Goal: Transaction & Acquisition: Purchase product/service

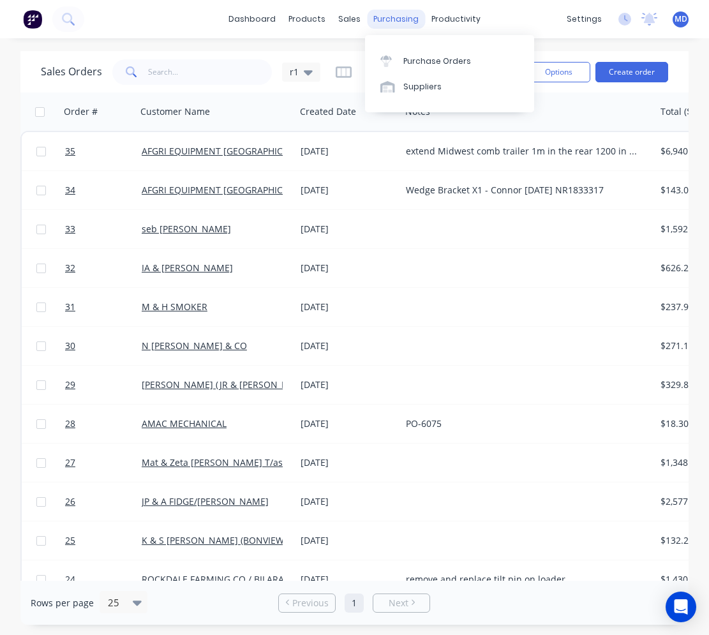
click at [386, 22] on div "purchasing" at bounding box center [396, 19] width 58 height 19
click at [419, 58] on div "Purchase Orders" at bounding box center [437, 61] width 68 height 11
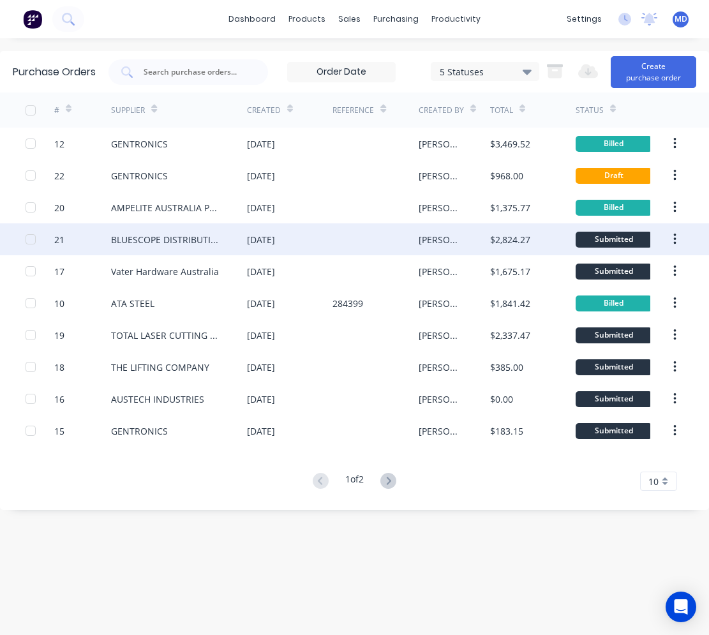
click at [192, 240] on div "BLUESCOPE DISTRIBUTION PTY LTD" at bounding box center [166, 239] width 110 height 13
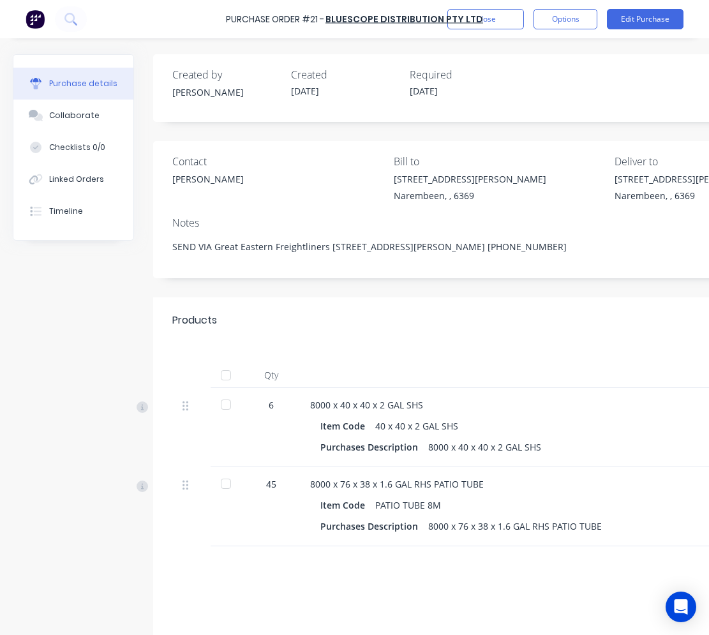
type textarea "x"
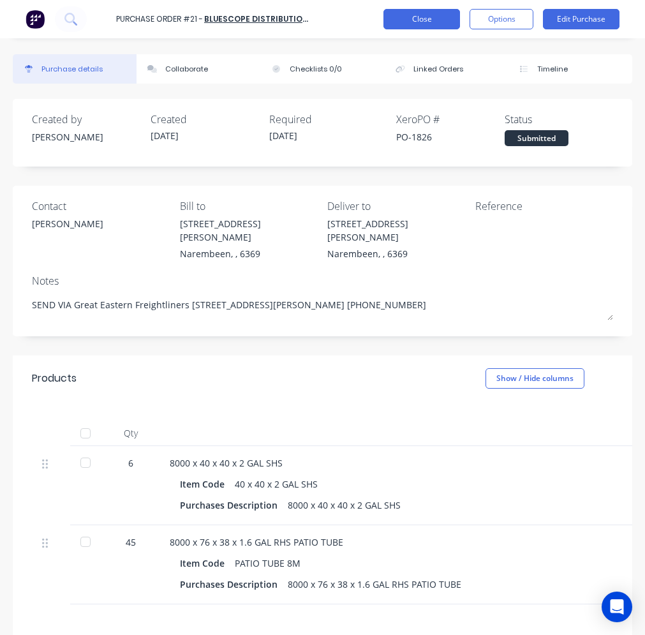
click at [424, 17] on button "Close" at bounding box center [422, 19] width 77 height 20
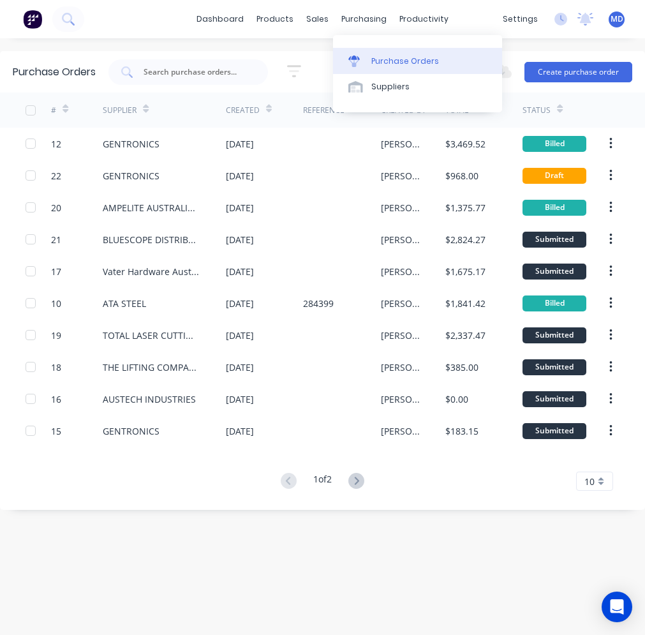
click at [409, 59] on div "Purchase Orders" at bounding box center [405, 61] width 68 height 11
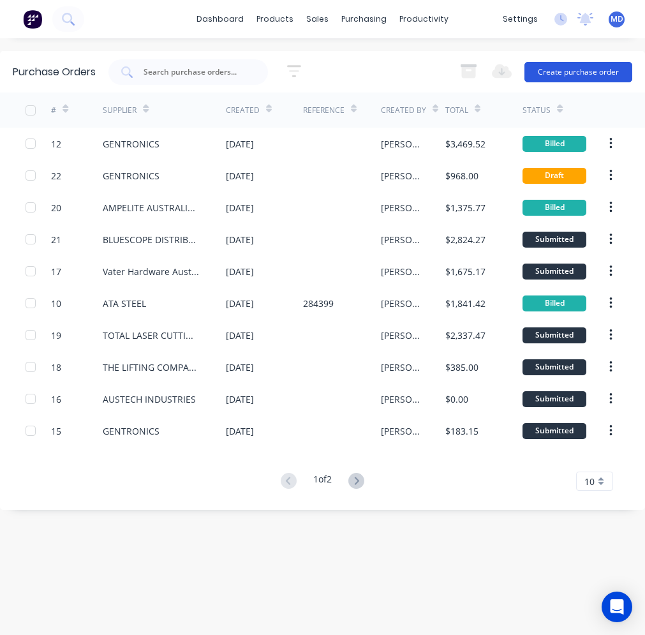
click at [558, 76] on button "Create purchase order" at bounding box center [579, 72] width 108 height 20
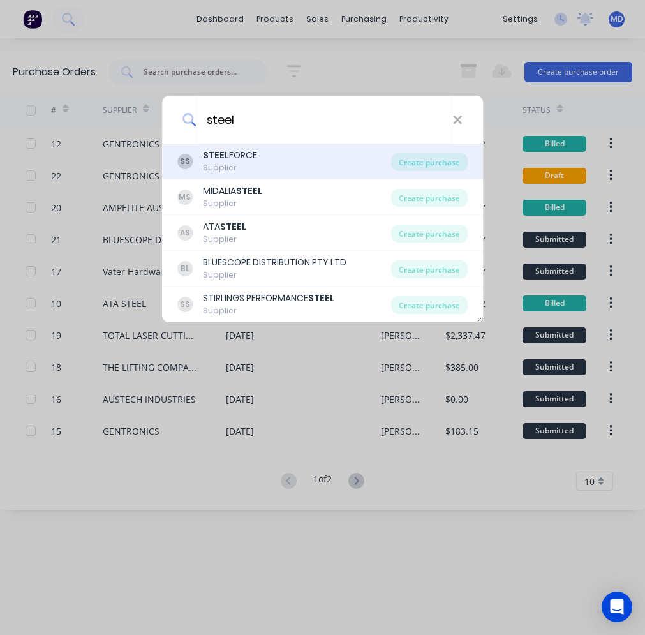
type input "steel"
click at [232, 148] on div "SS STEEL FORCE Supplier Create purchase" at bounding box center [323, 162] width 322 height 36
click at [225, 158] on b "STEEL" at bounding box center [216, 155] width 26 height 13
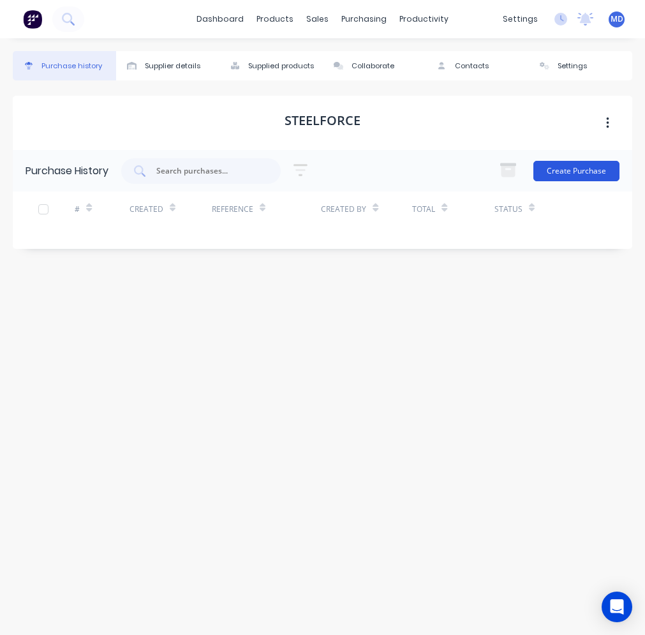
click at [588, 172] on button "Create Purchase" at bounding box center [577, 171] width 86 height 20
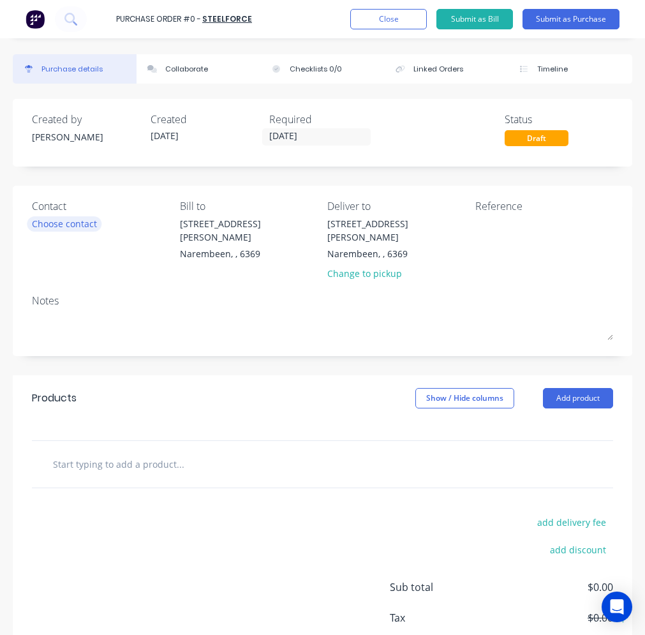
click at [76, 227] on div "Choose contact" at bounding box center [64, 223] width 65 height 13
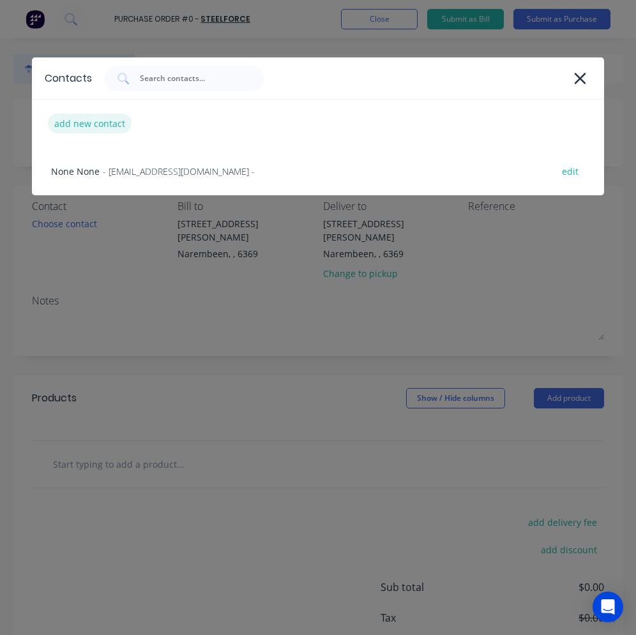
click at [106, 121] on div "add new contact" at bounding box center [90, 124] width 84 height 20
select select "AU"
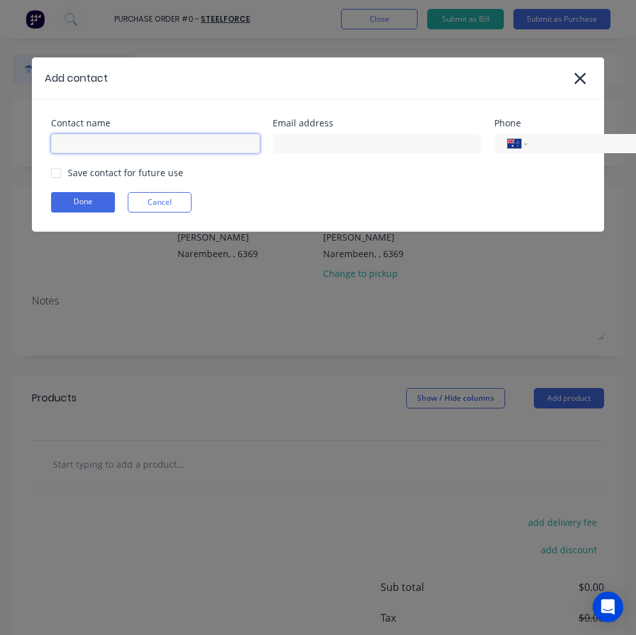
click at [123, 146] on input at bounding box center [155, 143] width 209 height 19
drag, startPoint x: 204, startPoint y: 146, endPoint x: 53, endPoint y: 144, distance: 151.3
click at [53, 144] on input "[PERSON_NAME][EMAIL_ADDRESS][PERSON_NAME][DOMAIN_NAME]" at bounding box center [155, 143] width 209 height 19
type input "[PERSON_NAME][EMAIL_ADDRESS][PERSON_NAME][DOMAIN_NAME]"
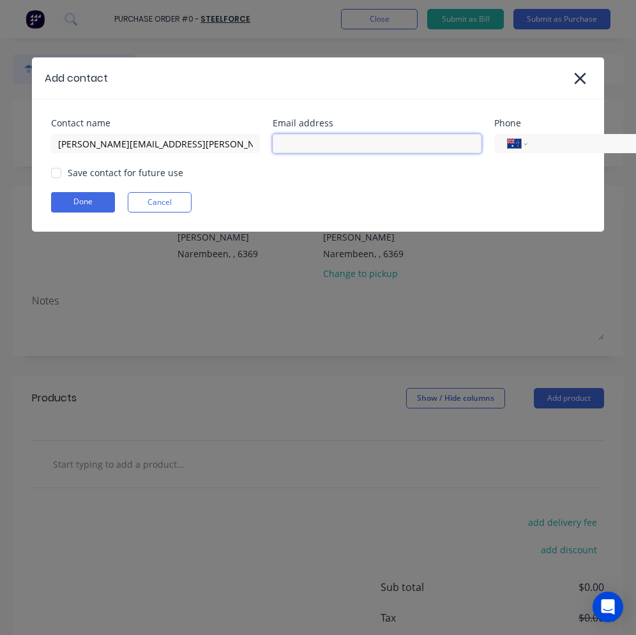
click at [283, 148] on input at bounding box center [377, 143] width 209 height 19
paste input "[PERSON_NAME][EMAIL_ADDRESS][PERSON_NAME][DOMAIN_NAME]"
type input "[PERSON_NAME][EMAIL_ADDRESS][PERSON_NAME][DOMAIN_NAME]"
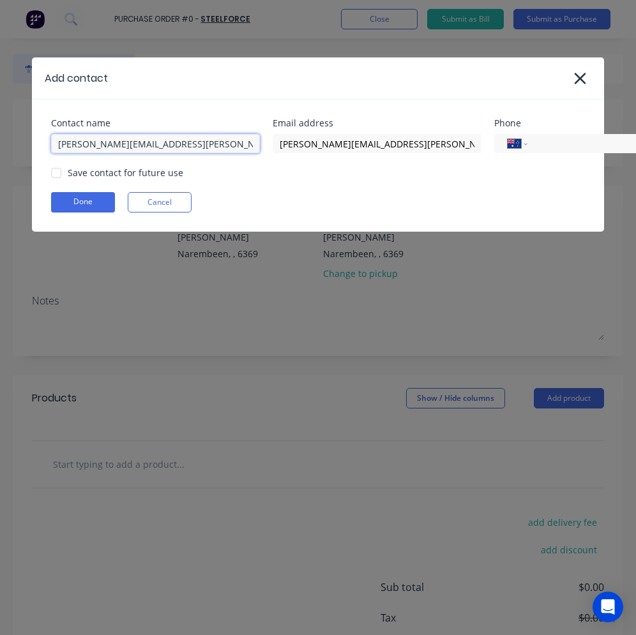
drag, startPoint x: 199, startPoint y: 147, endPoint x: 53, endPoint y: 140, distance: 146.3
click at [53, 140] on input "[PERSON_NAME][EMAIL_ADDRESS][PERSON_NAME][DOMAIN_NAME]" at bounding box center [155, 143] width 209 height 19
click at [59, 172] on div at bounding box center [56, 173] width 26 height 26
type input "[PERSON_NAME]"
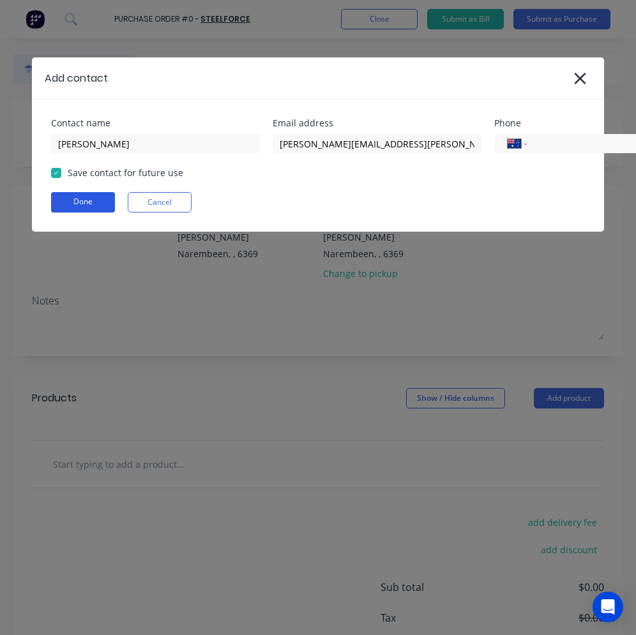
click at [74, 198] on button "Done" at bounding box center [83, 202] width 64 height 20
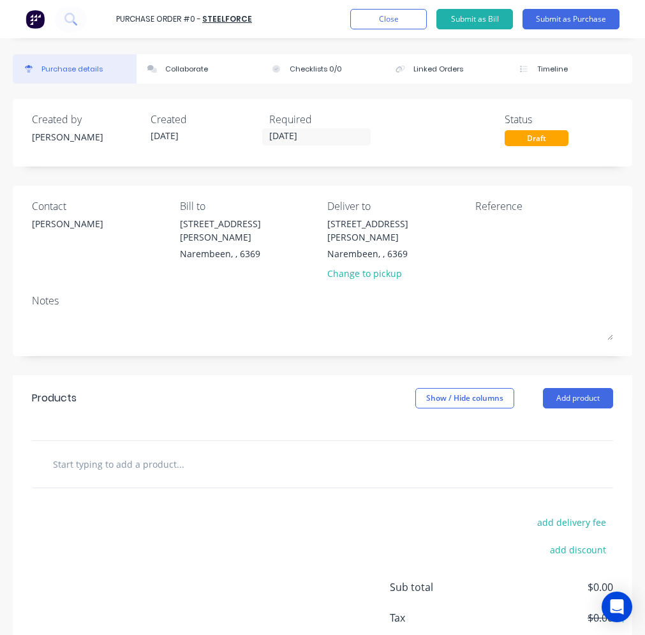
scroll to position [63, 0]
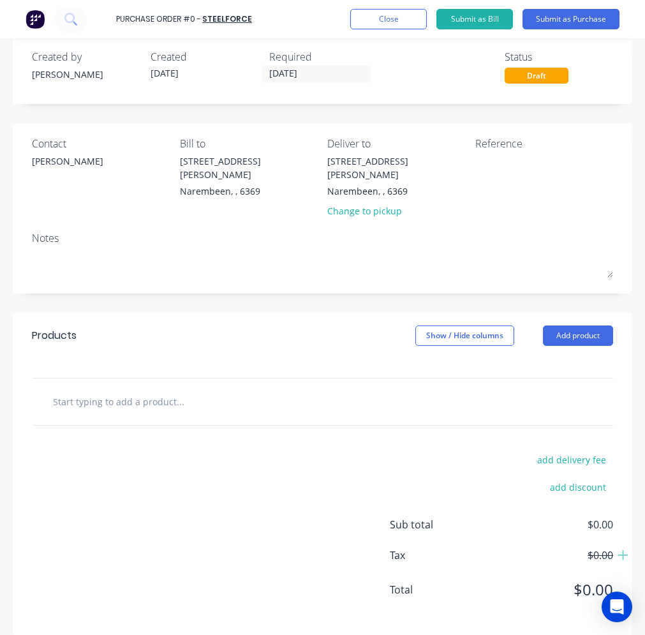
click at [101, 389] on input "text" at bounding box center [147, 402] width 191 height 26
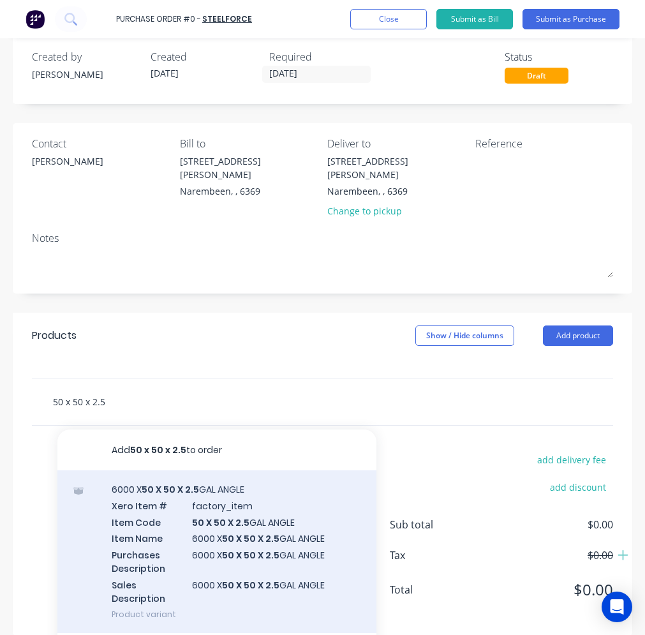
type input "50 x 50 x 2.5"
click at [184, 530] on div "6000 X 50 X 50 X 2.5 GAL ANGLE Xero Item # factory_item Item Code 50 X 50 X 2.5…" at bounding box center [216, 551] width 319 height 163
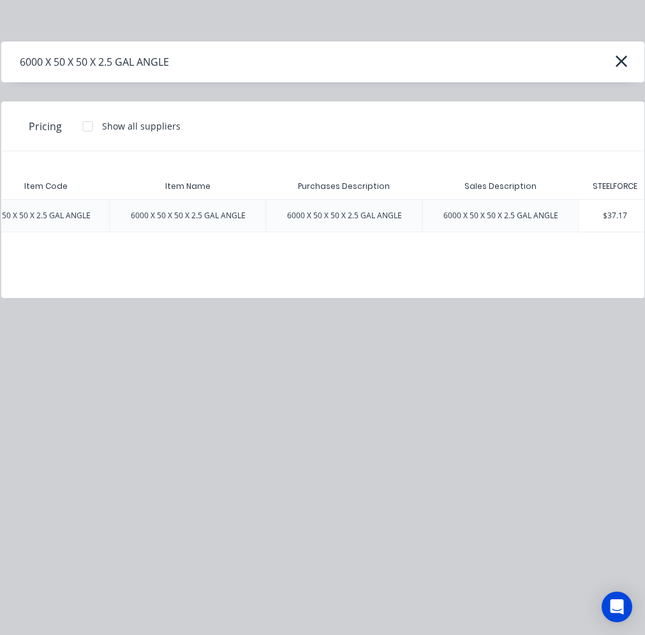
scroll to position [0, 131]
click at [614, 221] on div "$37.17" at bounding box center [609, 216] width 72 height 32
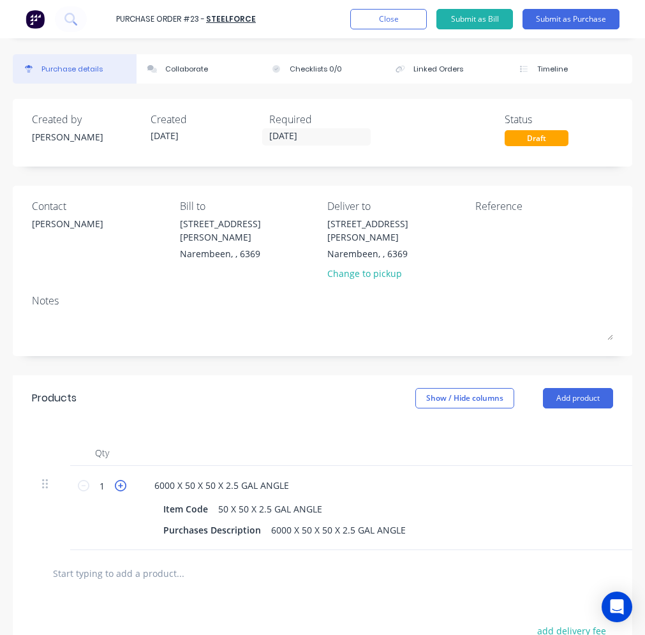
click at [117, 480] on icon at bounding box center [120, 485] width 11 height 11
type input "2"
type input "$74.34"
click at [117, 480] on icon at bounding box center [120, 485] width 11 height 11
type input "3"
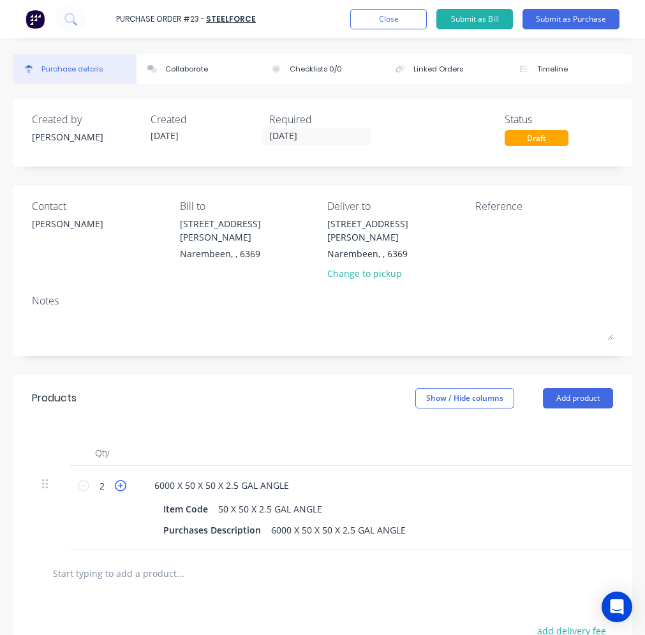
type input "$111.51"
click at [117, 480] on icon at bounding box center [120, 485] width 11 height 11
type input "4"
type input "$148.68"
click at [117, 480] on icon at bounding box center [120, 485] width 11 height 11
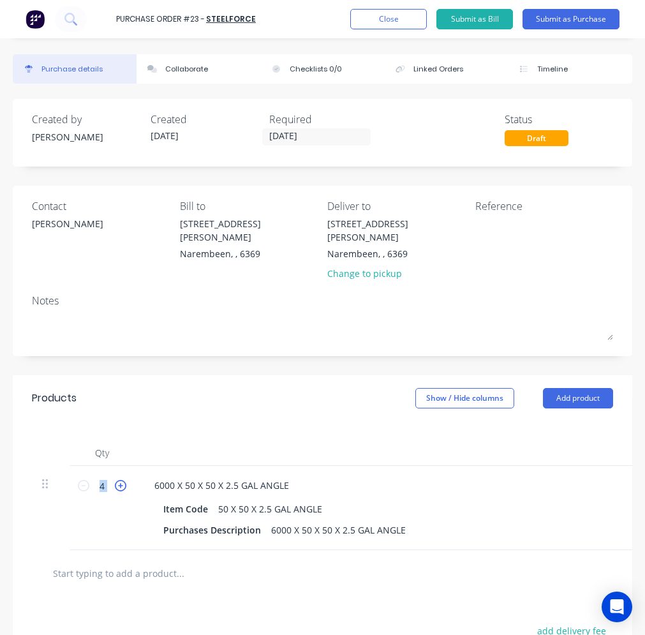
type input "5"
type input "$185.85"
click at [117, 480] on icon at bounding box center [120, 485] width 11 height 11
type input "6"
type input "$223.02"
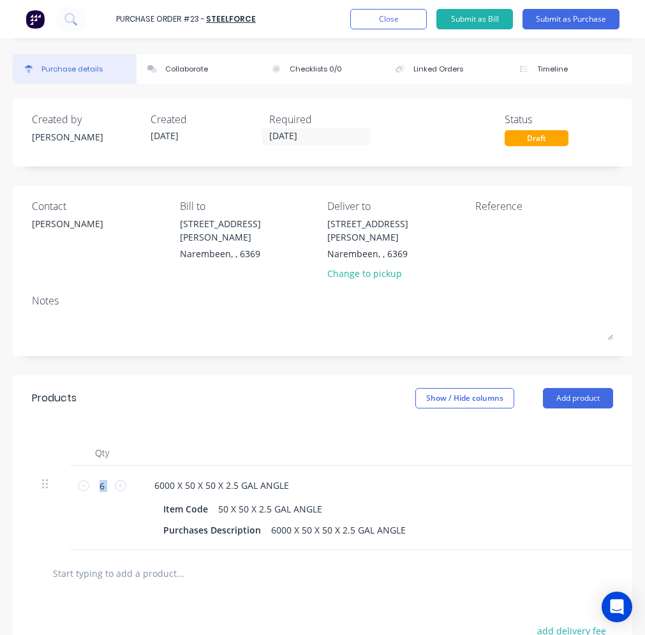
click at [111, 578] on input "text" at bounding box center [147, 573] width 191 height 26
click at [123, 569] on input "text" at bounding box center [147, 573] width 191 height 26
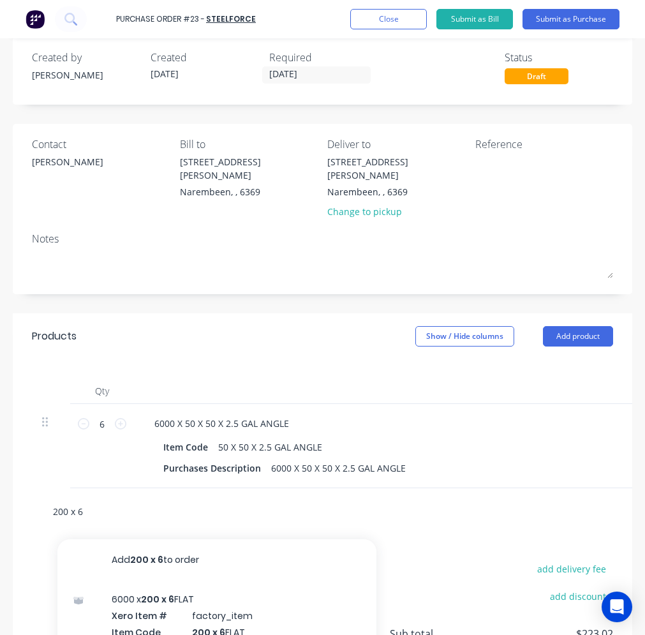
scroll to position [191, 0]
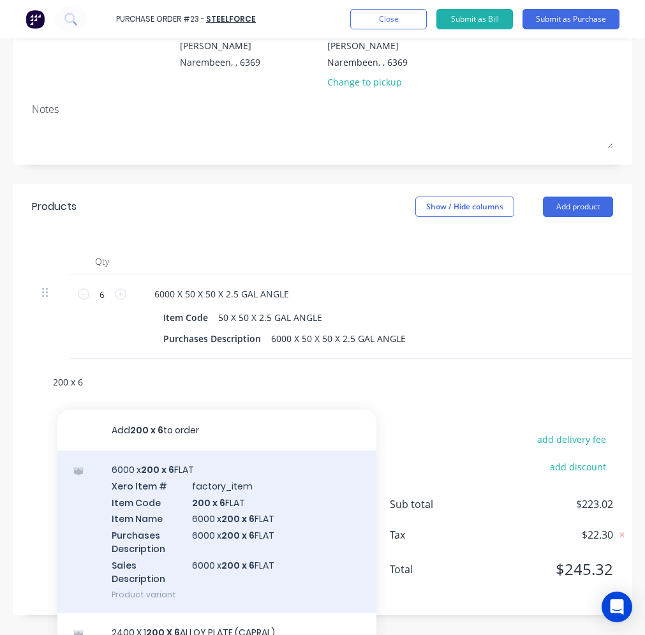
type input "200 x 6"
click at [183, 503] on div "6000 x 200 x 6 FLAT Xero Item # factory_item Item Code 200 x 6 FLAT Item Name 6…" at bounding box center [216, 532] width 319 height 163
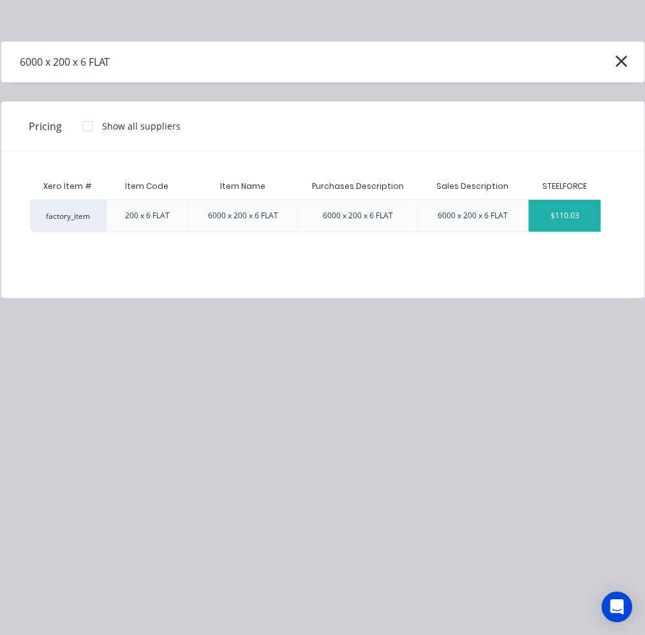
click at [556, 218] on div "$110.03" at bounding box center [565, 216] width 72 height 32
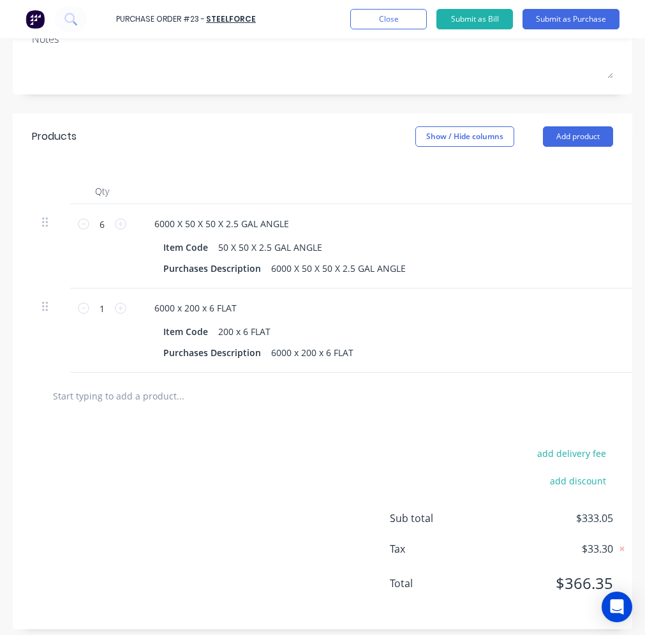
scroll to position [265, 0]
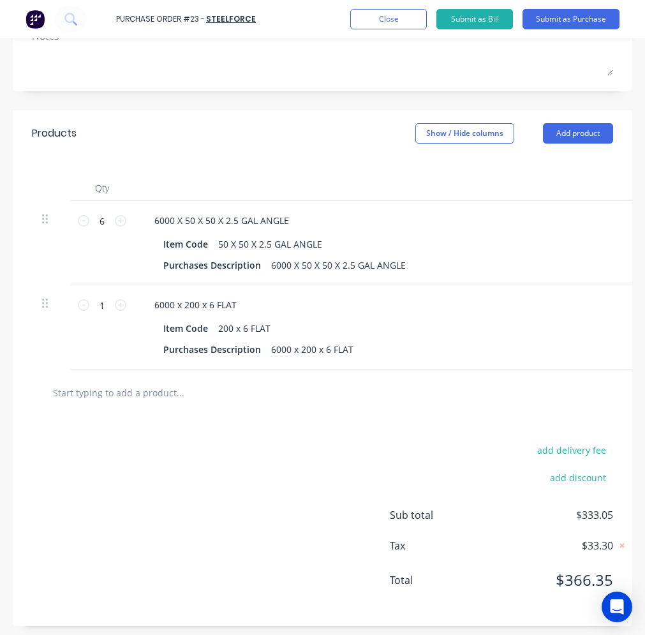
click at [124, 388] on input "text" at bounding box center [147, 393] width 191 height 26
click at [124, 299] on icon at bounding box center [120, 304] width 11 height 11
type input "2"
type input "$220.06"
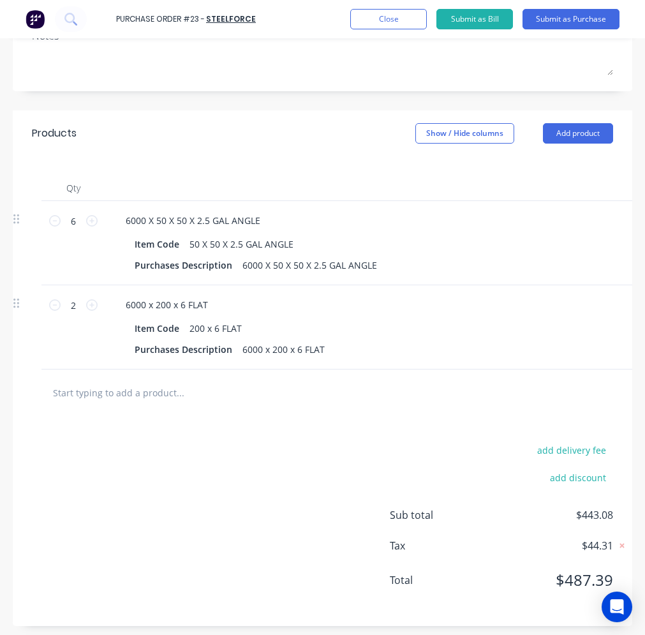
scroll to position [0, 0]
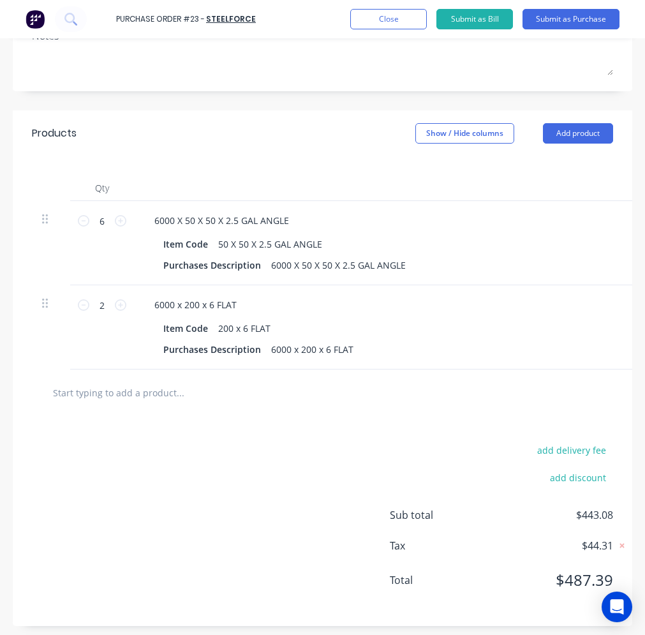
click at [77, 387] on input "text" at bounding box center [147, 393] width 191 height 26
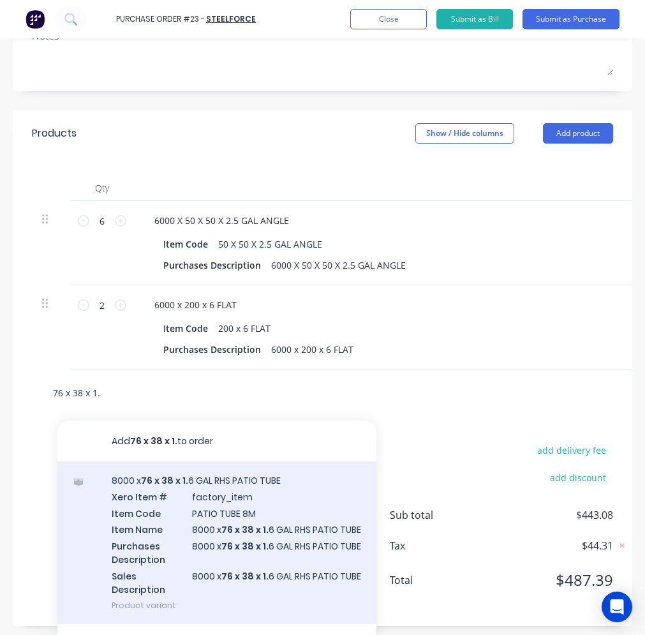
type input "76 x 38 x 1."
click at [243, 536] on div "8000 x 76 x 38 x 1. 6 GAL RHS PATIO TUBE Xero Item # factory_item Item Code PAT…" at bounding box center [216, 542] width 319 height 163
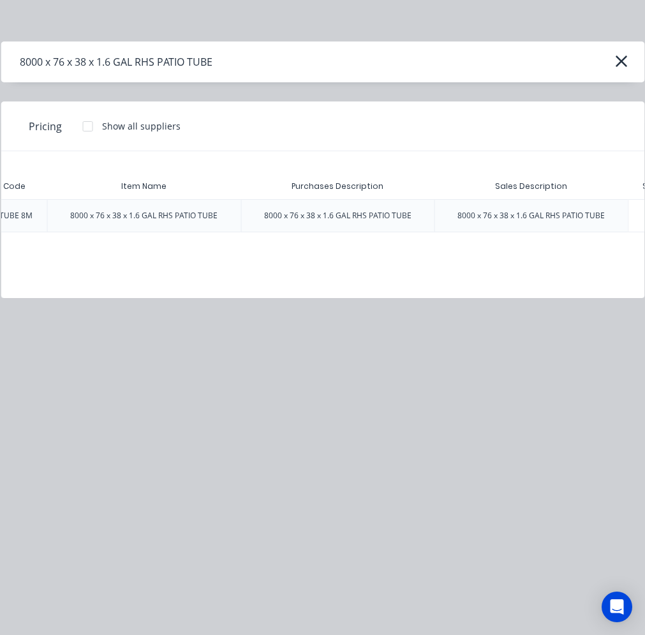
scroll to position [0, 202]
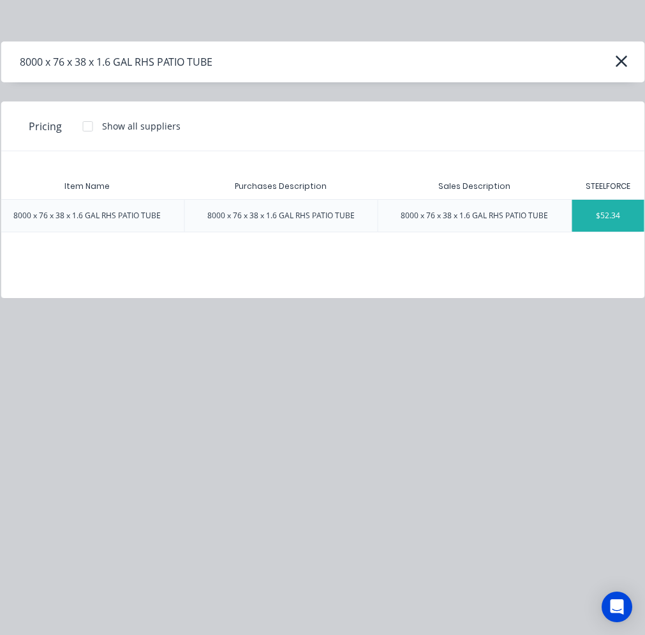
click at [610, 218] on div "$52.34" at bounding box center [608, 216] width 72 height 32
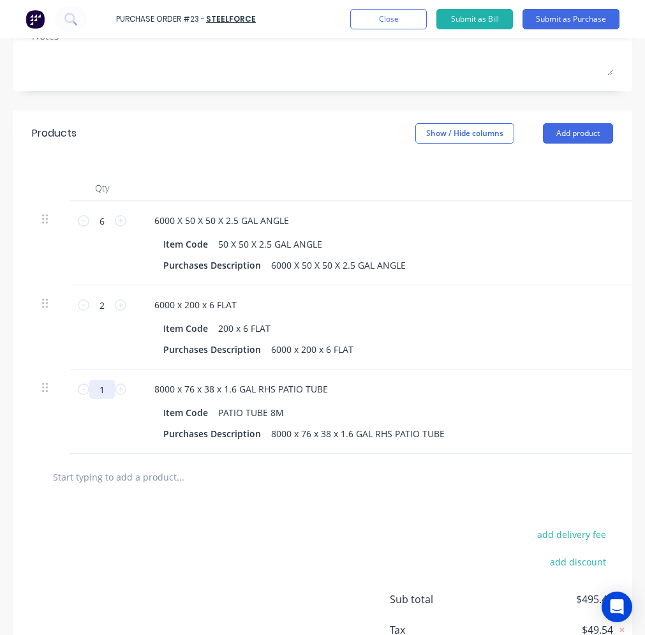
click at [105, 380] on input "1" at bounding box center [102, 389] width 26 height 19
type input "4"
type input "$209.36"
type input "45"
type input "$2,355.30"
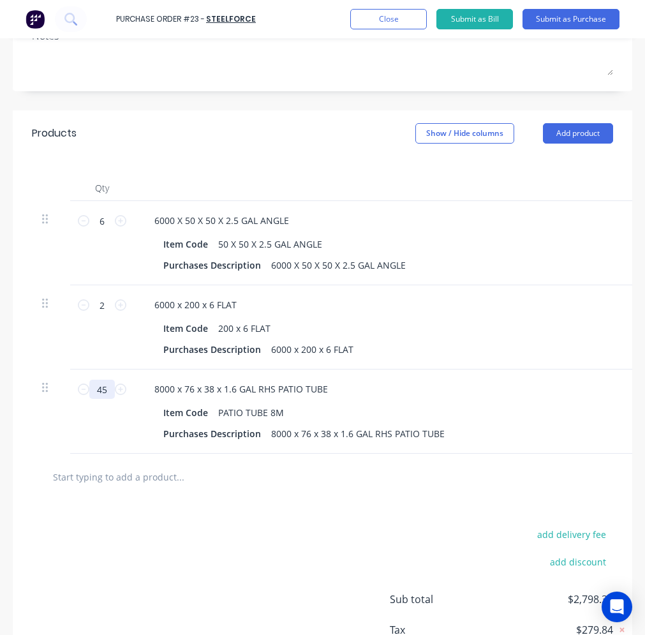
type input "45"
click at [98, 479] on input "text" at bounding box center [147, 477] width 191 height 26
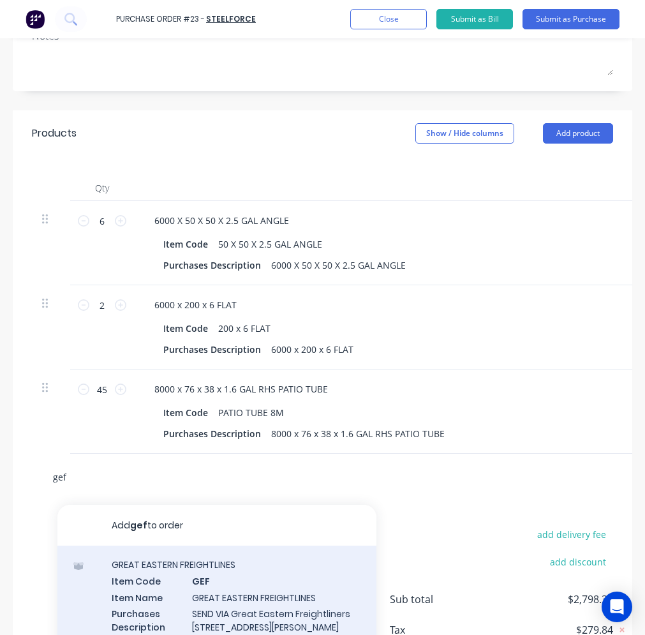
type input "gef"
click at [146, 563] on div "GREAT EASTERN FREIGHTLINES Item Code GEF Item Name GREAT EASTERN FREIGHTLINES P…" at bounding box center [216, 626] width 319 height 160
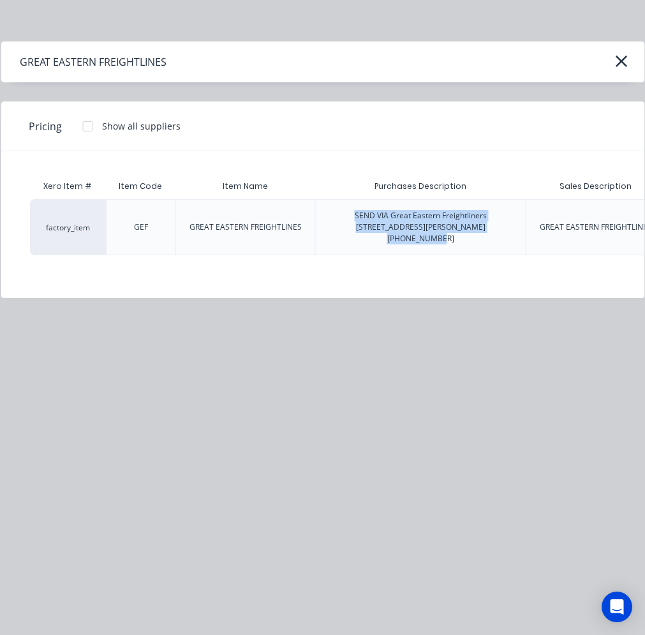
drag, startPoint x: 334, startPoint y: 212, endPoint x: 489, endPoint y: 227, distance: 155.2
click at [489, 227] on div "SEND VIA Great Eastern Freightliners [STREET_ADDRESS][PERSON_NAME] [PHONE_NUMBE…" at bounding box center [421, 227] width 190 height 34
drag, startPoint x: 489, startPoint y: 227, endPoint x: 465, endPoint y: 224, distance: 24.4
copy div "SEND VIA Great Eastern Freightliners [STREET_ADDRESS][PERSON_NAME] [PHONE_NUMBE…"
click at [620, 63] on icon "button" at bounding box center [621, 61] width 11 height 11
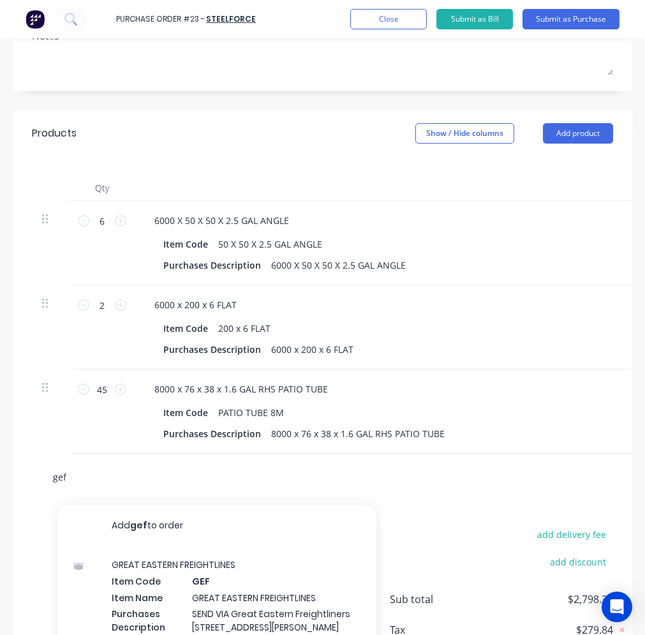
drag, startPoint x: 77, startPoint y: 470, endPoint x: 43, endPoint y: 472, distance: 33.9
click at [43, 472] on div "gef Add gef to order GREAT EASTERN FREIGHTLINES Item Code GEF Item Name GREAT E…" at bounding box center [201, 477] width 319 height 26
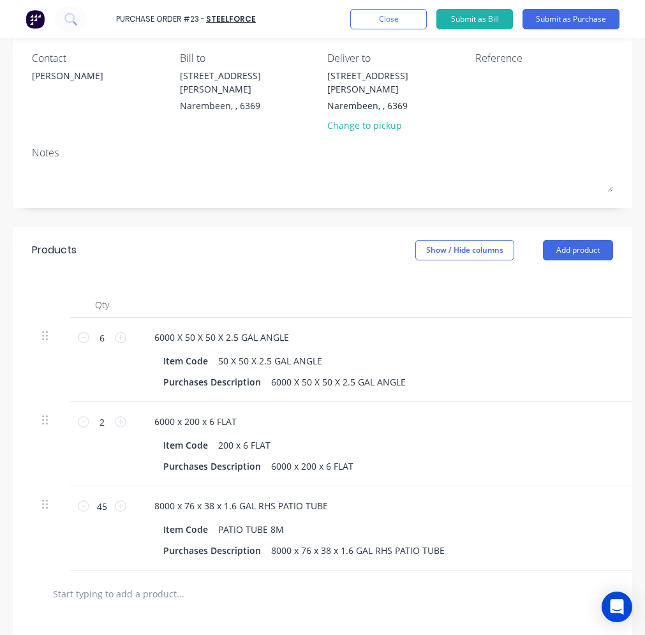
scroll to position [0, 0]
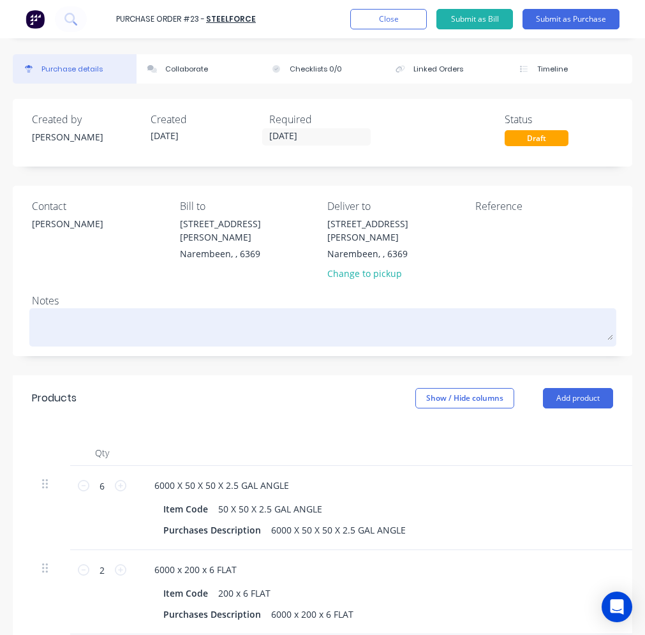
click at [59, 311] on textarea at bounding box center [322, 325] width 581 height 29
paste textarea "SEND VIA Great Eastern Freightliners [STREET_ADDRESS][PERSON_NAME] [PHONE_NUMBE…"
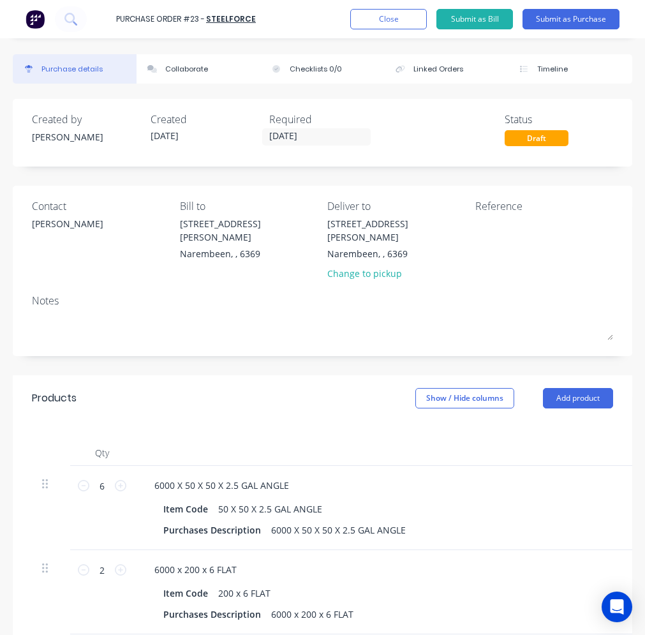
type textarea "x"
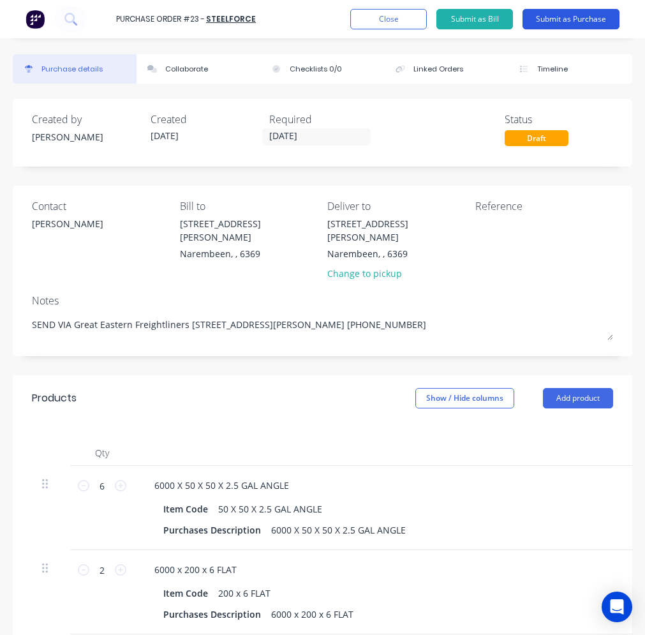
type textarea "SEND VIA Great Eastern Freightliners [STREET_ADDRESS][PERSON_NAME] [PHONE_NUMBE…"
type textarea "x"
type textarea "SEND VIA Great Eastern Freightliners [STREET_ADDRESS][PERSON_NAME] [PHONE_NUMBE…"
click at [564, 23] on button "Submit as Purchase" at bounding box center [571, 19] width 97 height 20
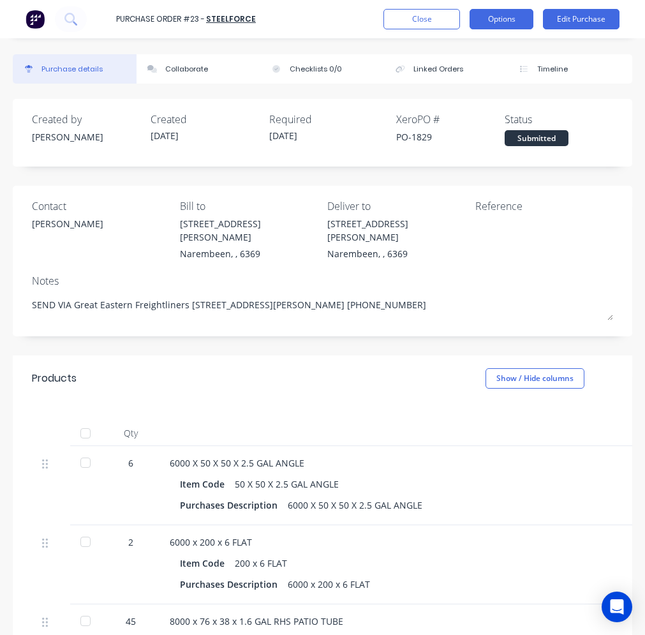
click at [501, 26] on button "Options" at bounding box center [502, 19] width 64 height 20
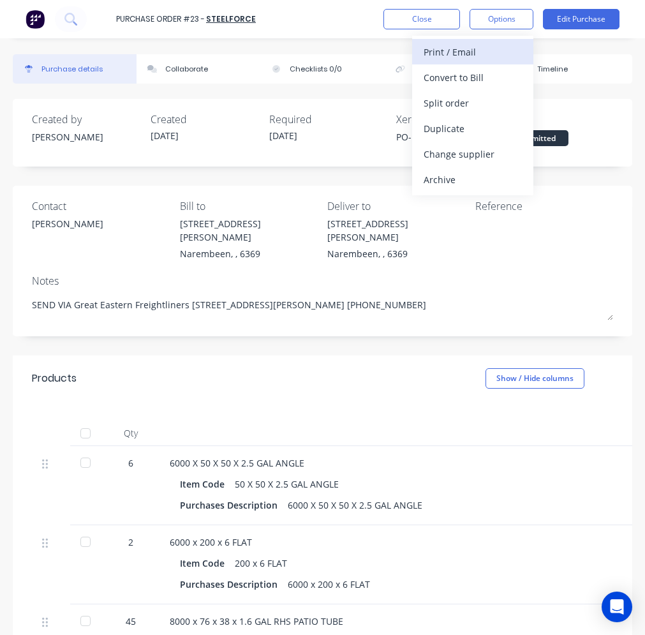
click at [487, 58] on div "Print / Email" at bounding box center [473, 52] width 98 height 19
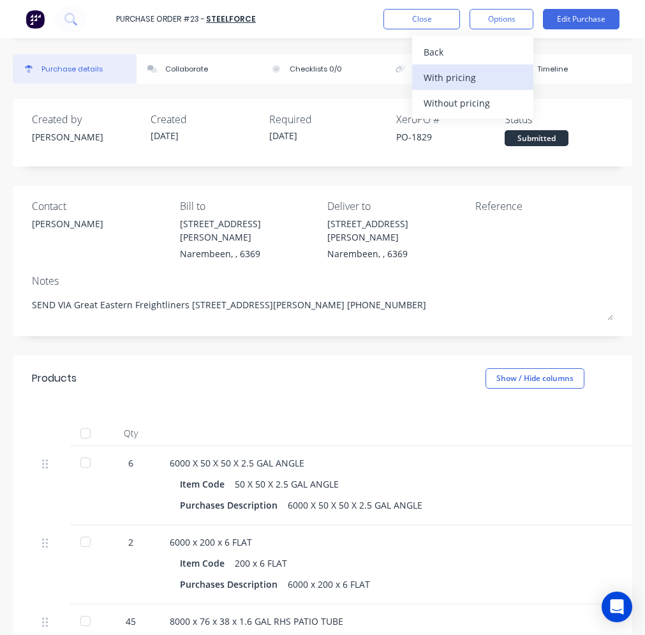
click at [468, 81] on div "With pricing" at bounding box center [473, 77] width 98 height 19
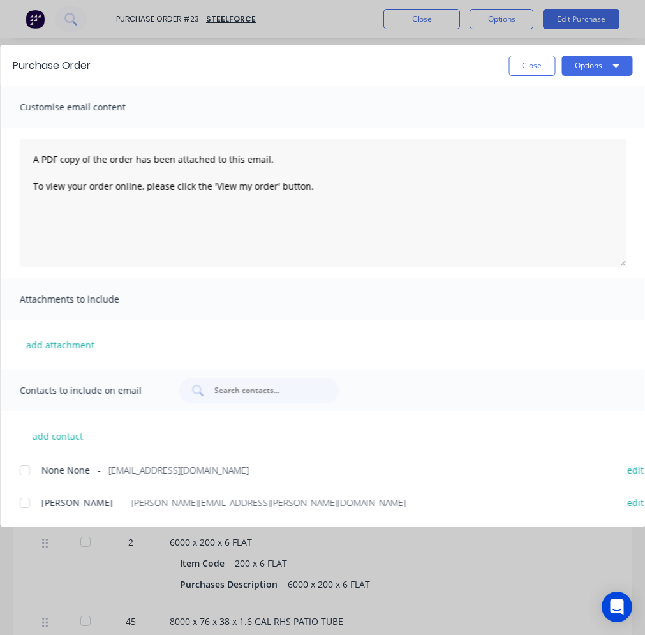
click at [74, 498] on span "[PERSON_NAME]" at bounding box center [76, 502] width 71 height 13
click at [598, 71] on button "Options" at bounding box center [597, 66] width 71 height 20
click at [531, 121] on div "Print" at bounding box center [572, 123] width 98 height 19
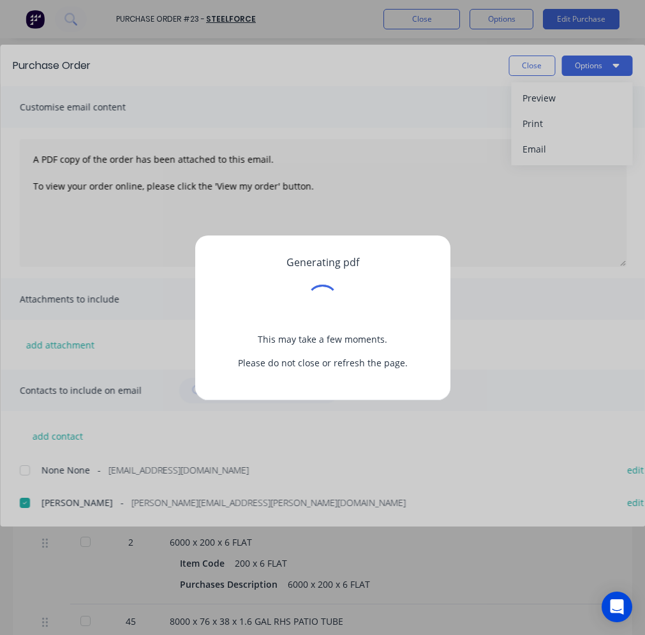
type textarea "x"
